Goal: Entertainment & Leisure: Consume media (video, audio)

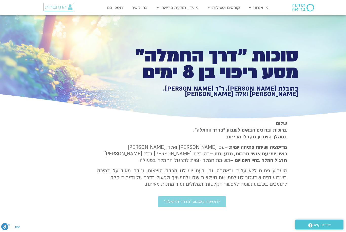
type input "1155.77599867733"
type input "113.27651969732"
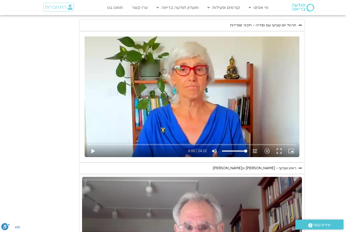
type input "1155.77599867733"
type input "113.27651969732"
type input "1155.77599867733"
type input "113.27651969732"
type input "1155.77599867733"
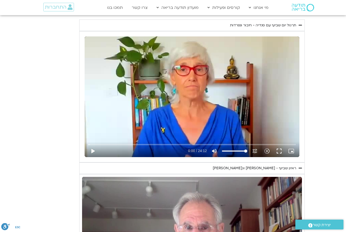
type input "113.27651969732"
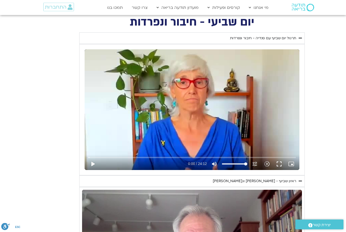
type input "1155.77599867733"
type input "113.27651969732"
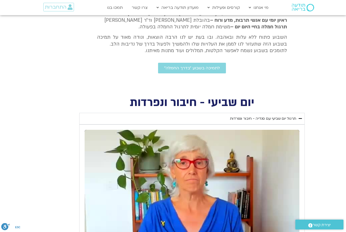
type input "1155.77599867733"
type input "113.27651969732"
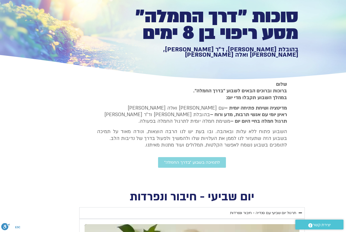
type input "1155.77599867733"
type input "113.27651969732"
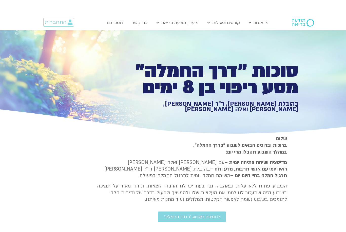
type input "1155.77599867733"
type input "113.27651969732"
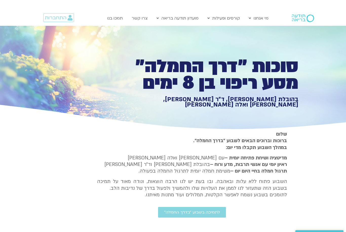
type input "1155.77599867733"
type input "113.27651969732"
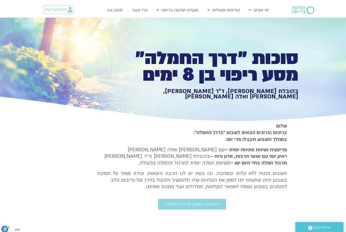
type input "1155.77599867733"
type input "113.27651969732"
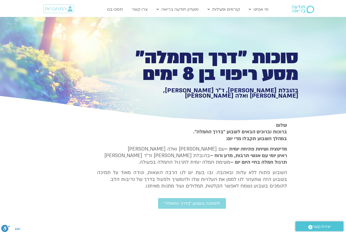
type input "1155.77599867733"
type input "113.27651969732"
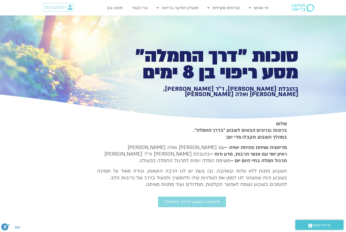
type input "1155.77599867733"
type input "113.27651969732"
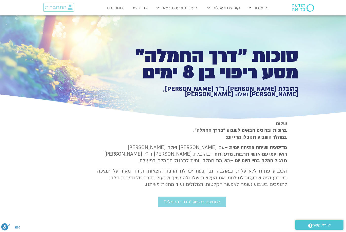
type input "1155.77599867733"
type input "113.27651969732"
type input "1155.77599867733"
type input "113.27651969732"
type input "1155.77599867733"
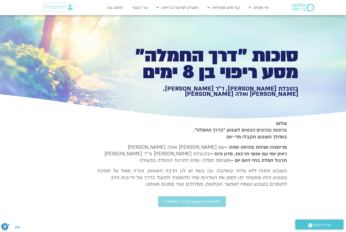
type input "113.27651969732"
type input "1155.77599867733"
type input "113.27651969732"
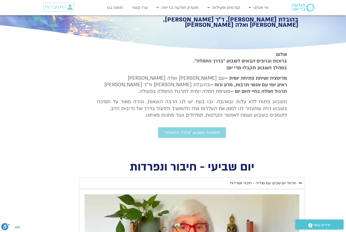
type input "1155.77599867733"
type input "113.27651969732"
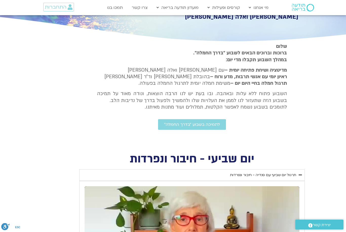
type input "1155.77599867733"
type input "113.27651969732"
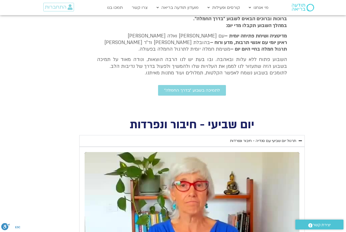
type input "1155.77599867733"
type input "113.27651969732"
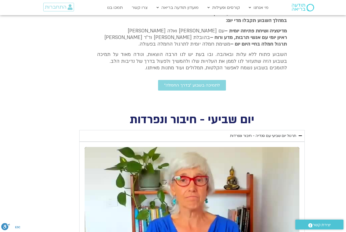
type input "1155.77599867733"
type input "113.27651969732"
type input "1155.77599867733"
type input "113.27651969732"
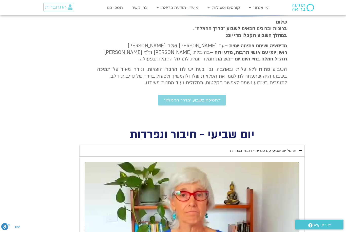
type input "1155.77599867733"
type input "113.27651969732"
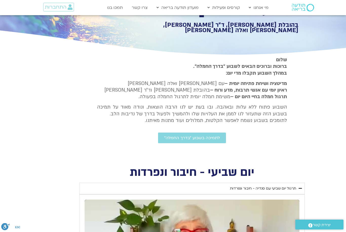
type input "1155.77599867733"
type input "113.27651969732"
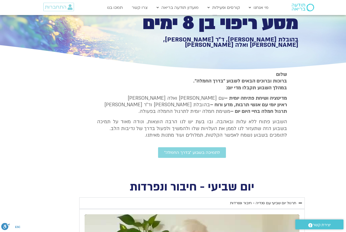
type input "1155.77599867733"
type input "113.27651969732"
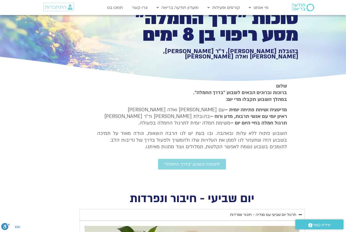
type input "1155.77599867733"
type input "113.27651969732"
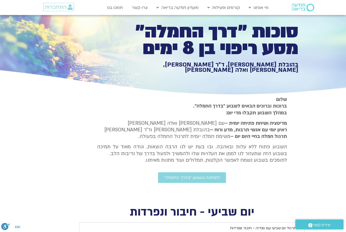
type input "1155.77599867733"
type input "113.27651969732"
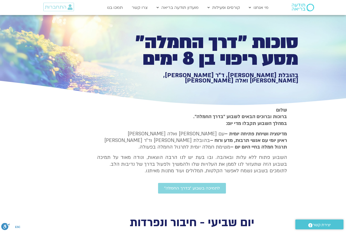
type input "1155.77599867733"
type input "113.27651969732"
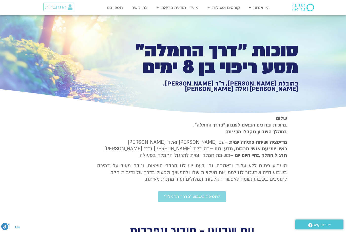
type input "1155.77599867733"
type input "113.27651969732"
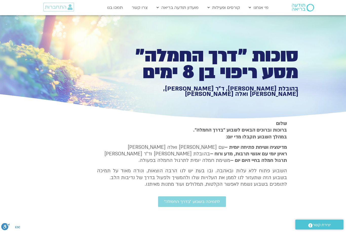
type input "1155.77599867733"
type input "113.27651969732"
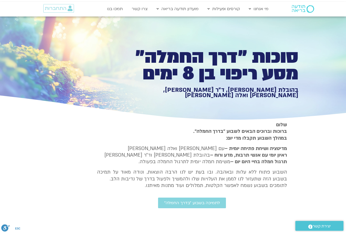
type input "1155.77599867733"
type input "113.27651969732"
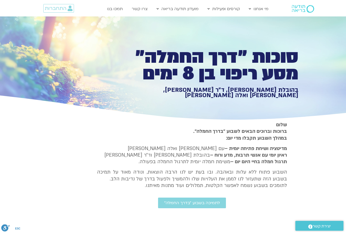
type input "1155.77599867733"
type input "113.27651969732"
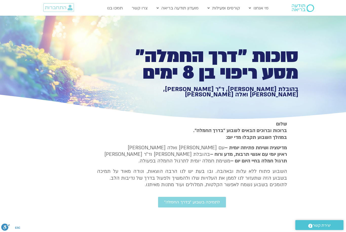
type input "1155.77599867733"
type input "113.27651969732"
type input "1155.77599867733"
type input "113.27651969732"
type input "1155.77599867733"
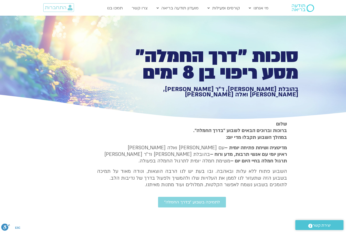
type input "113.27651969732"
type input "1155.77599867733"
type input "113.27651969732"
type input "1155.77599867733"
type input "113.27651969732"
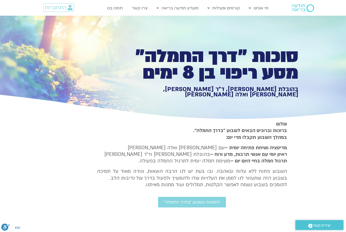
type input "1155.77599867733"
type input "113.27651969732"
type input "1155.77599867733"
type input "113.27651969732"
type input "1155.77599867733"
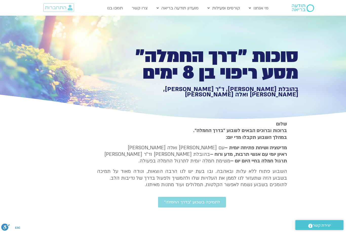
type input "113.27651969732"
type input "1155.77599867733"
type input "113.27651969732"
type input "1155.77599867733"
type input "113.27651969732"
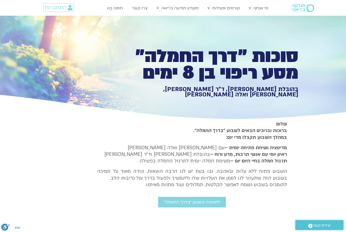
type input "1155.77599867733"
type input "113.27651969732"
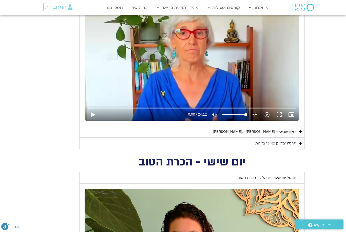
scroll to position [263, 0]
click at [294, 141] on div "תרגלו ״בדיוק כמוני״ בזוגות" at bounding box center [275, 144] width 41 height 6
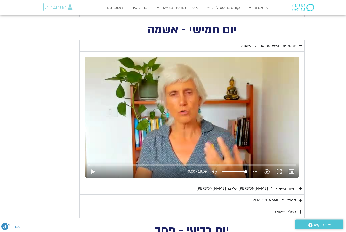
scroll to position [856, 0]
click at [94, 170] on button "play_arrow" at bounding box center [93, 172] width 12 height 12
click at [278, 169] on button "fullscreen" at bounding box center [279, 172] width 12 height 12
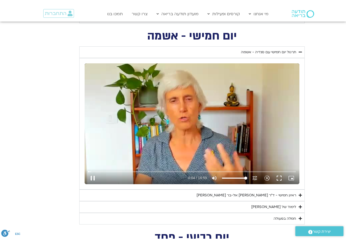
scroll to position [6, 0]
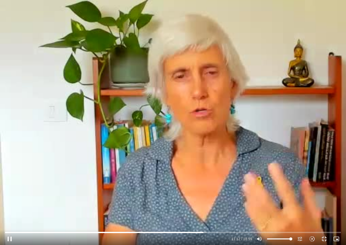
click at [12, 232] on button "pause" at bounding box center [10, 239] width 12 height 12
click at [14, 232] on button "play_arrow" at bounding box center [10, 239] width 12 height 12
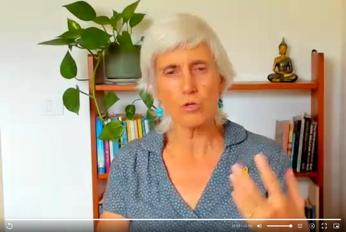
scroll to position [0, 0]
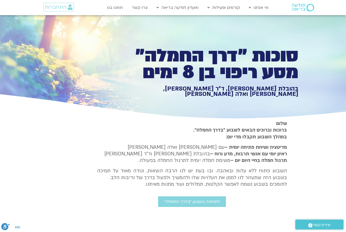
type input "1139.36"
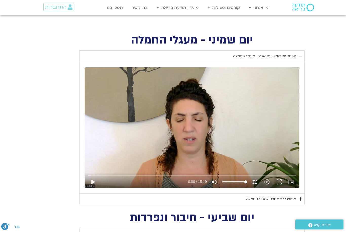
scroll to position [196, 0]
click at [91, 179] on button "play_arrow" at bounding box center [93, 182] width 12 height 12
click at [278, 180] on button "fullscreen" at bounding box center [279, 182] width 12 height 12
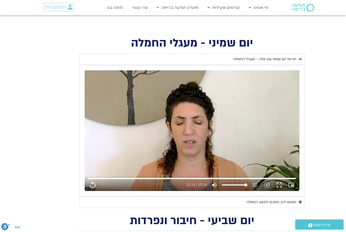
scroll to position [206, 0]
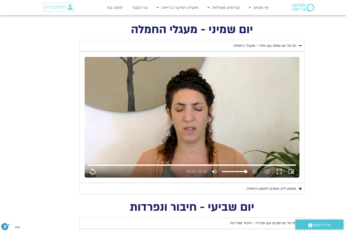
type input "919"
